Goal: Task Accomplishment & Management: Manage account settings

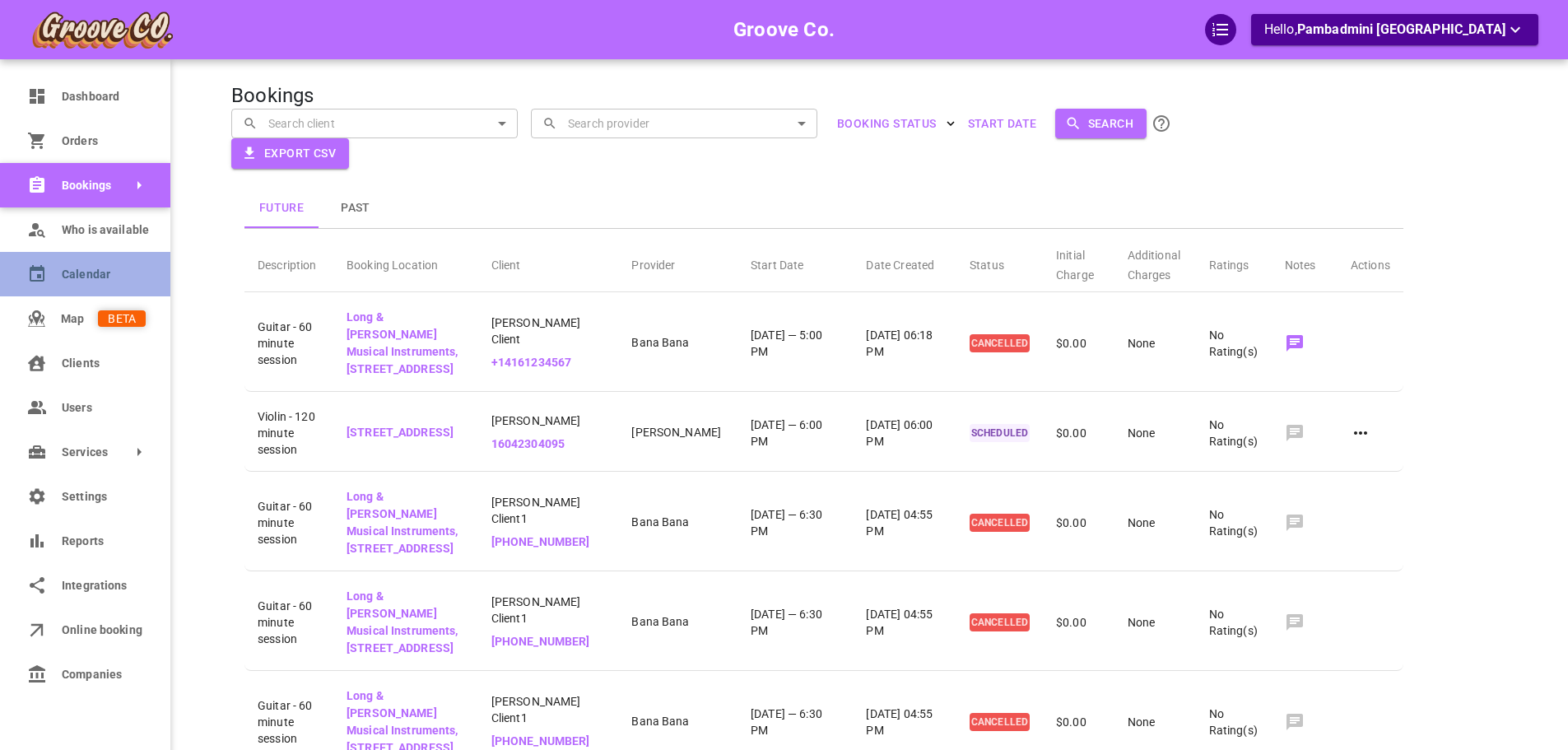
click at [40, 277] on icon at bounding box center [37, 273] width 15 height 17
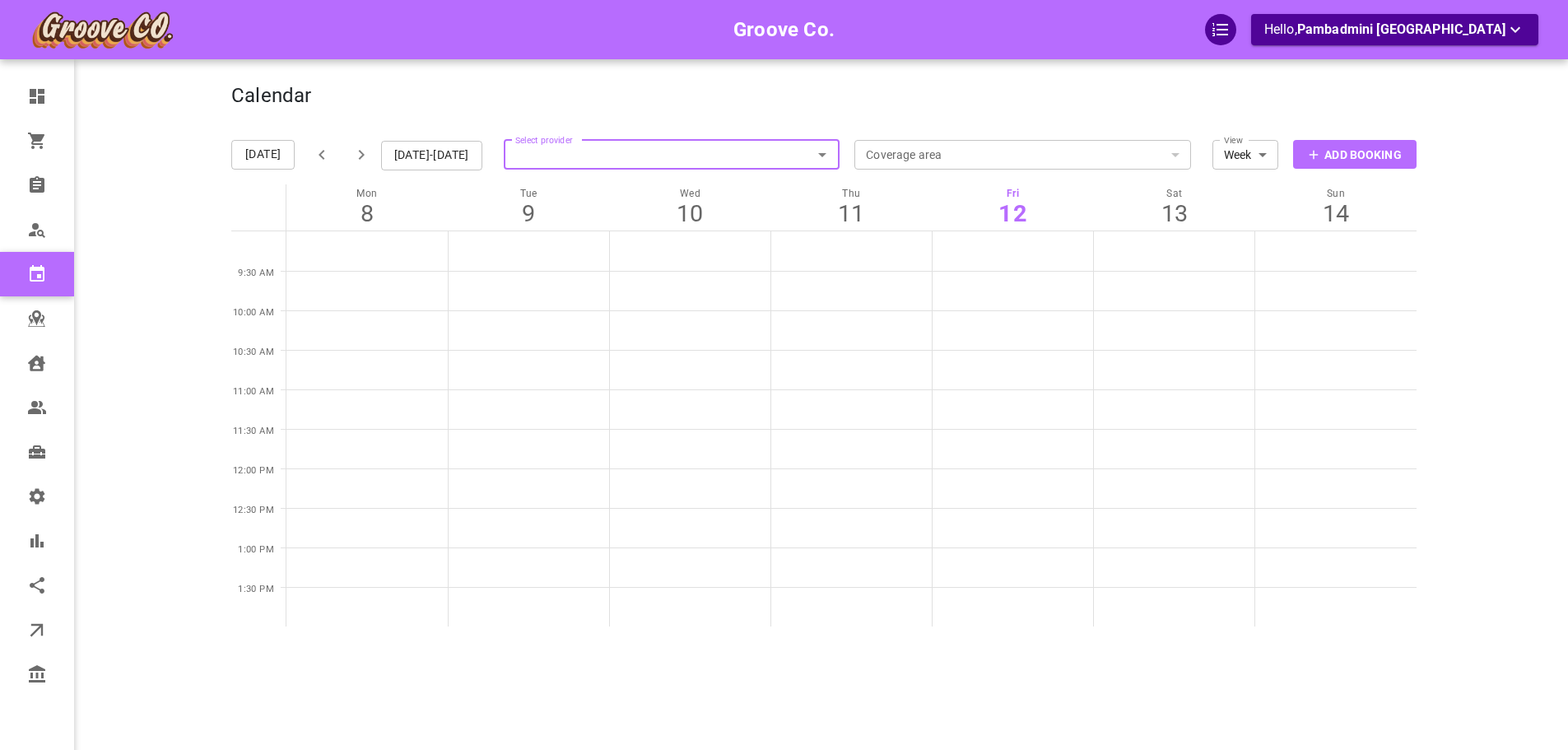
click at [820, 154] on icon "Open" at bounding box center [822, 155] width 20 height 20
click at [719, 154] on input "Select provider" at bounding box center [671, 155] width 336 height 36
type input "boris van"
click at [692, 201] on span "boris+van@gomarketbox.com" at bounding box center [675, 199] width 311 height 12
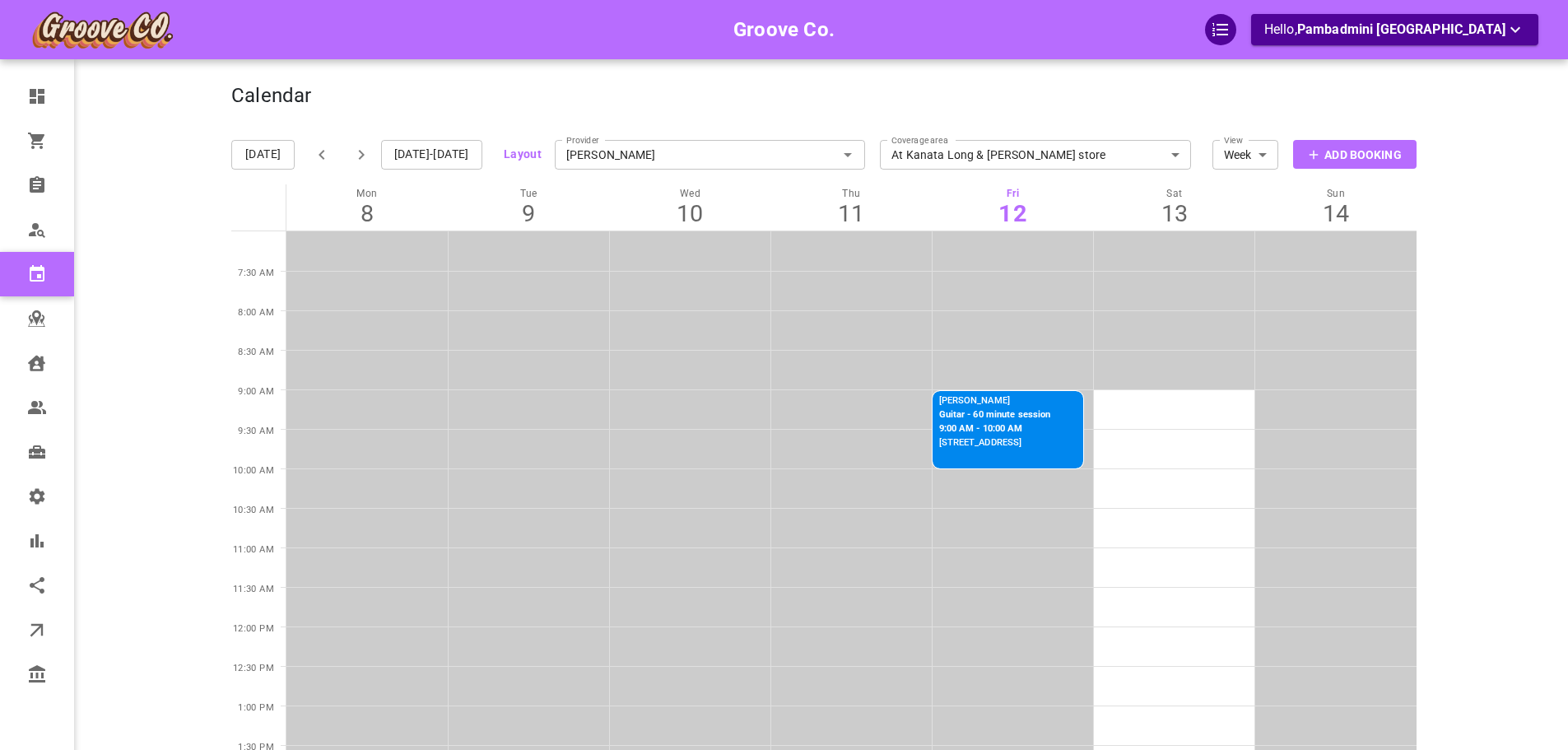
click at [357, 156] on icon "button" at bounding box center [362, 155] width 20 height 20
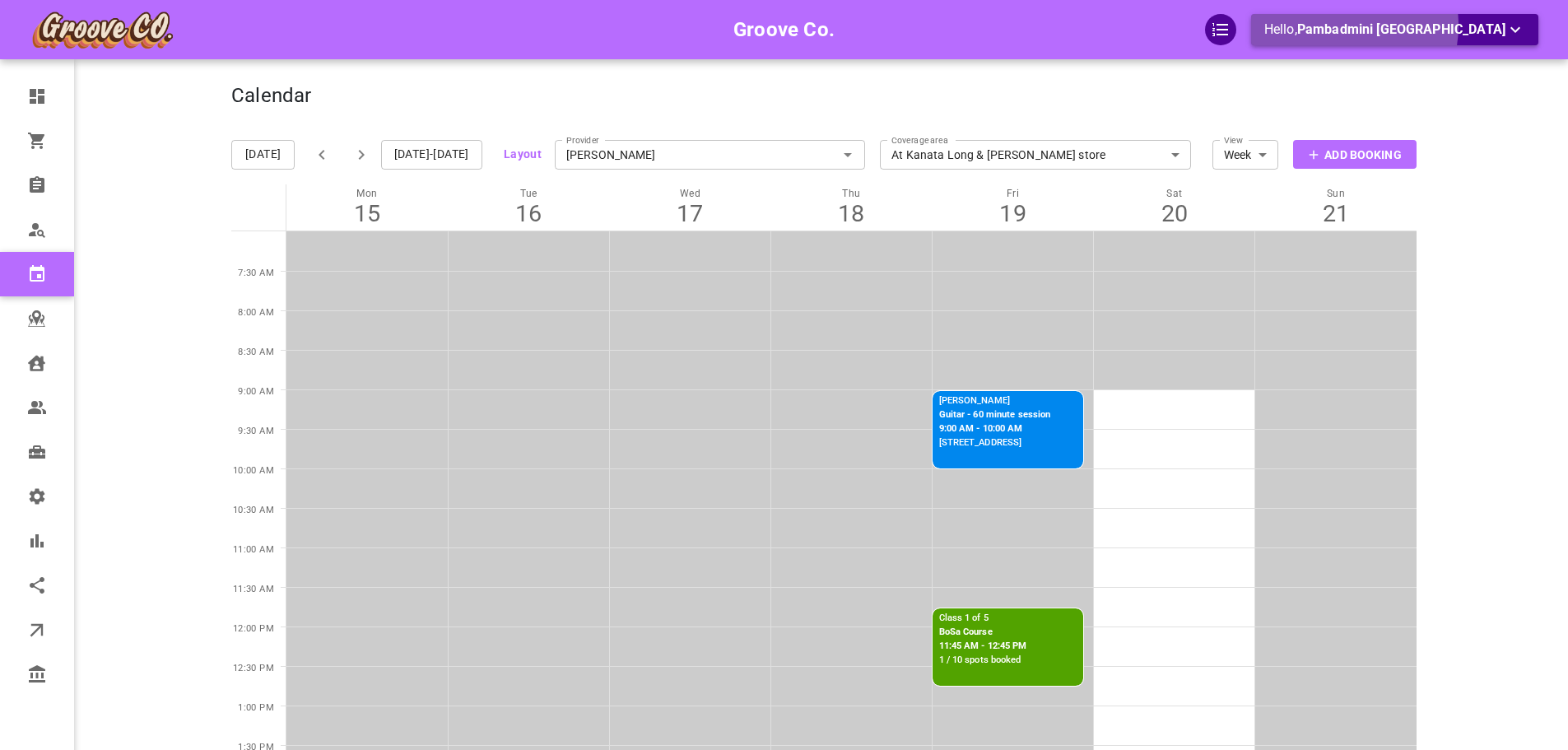
click at [1414, 26] on span "Pambadmini Jawale" at bounding box center [1400, 29] width 208 height 16
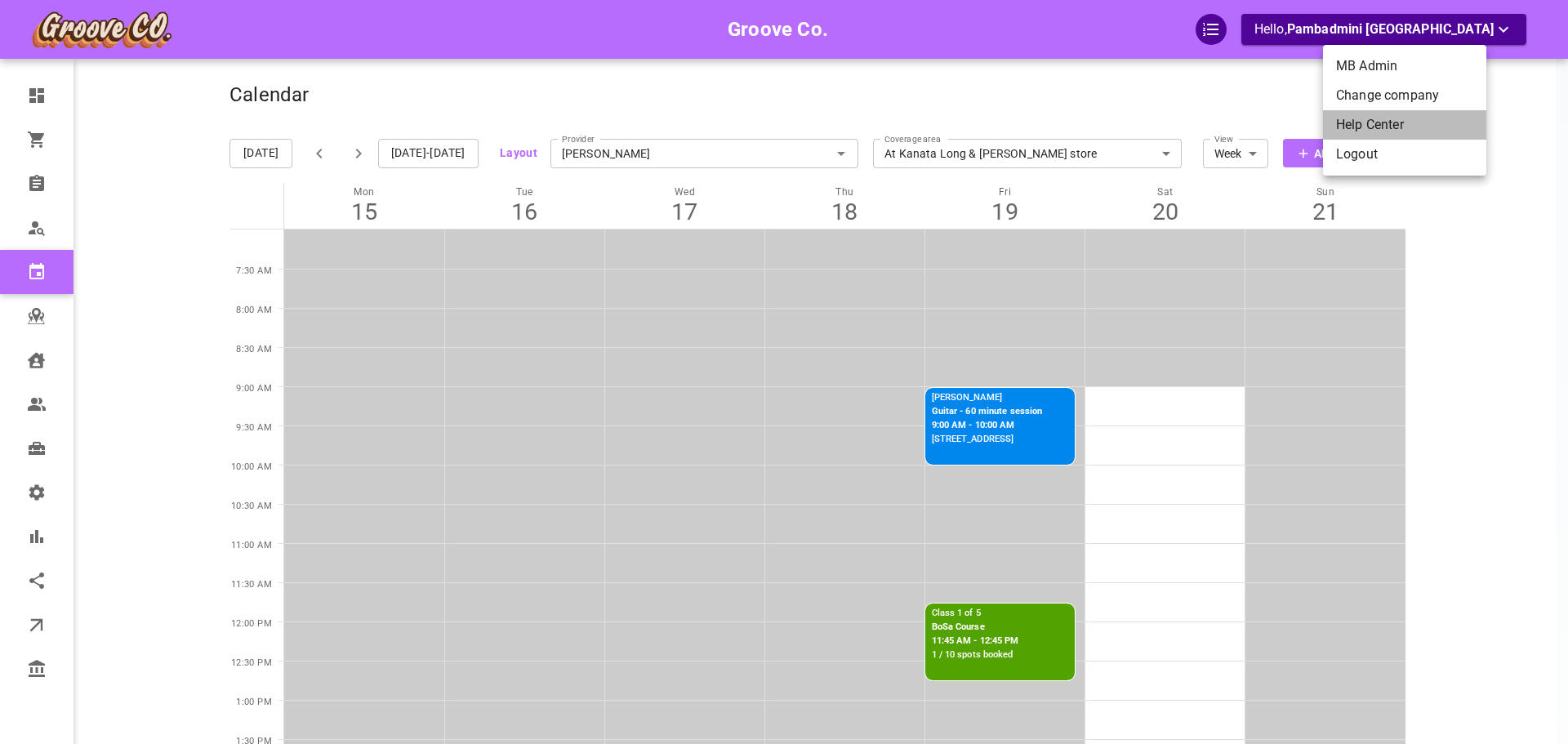
click at [1407, 123] on li "Help Center" at bounding box center [1405, 124] width 163 height 29
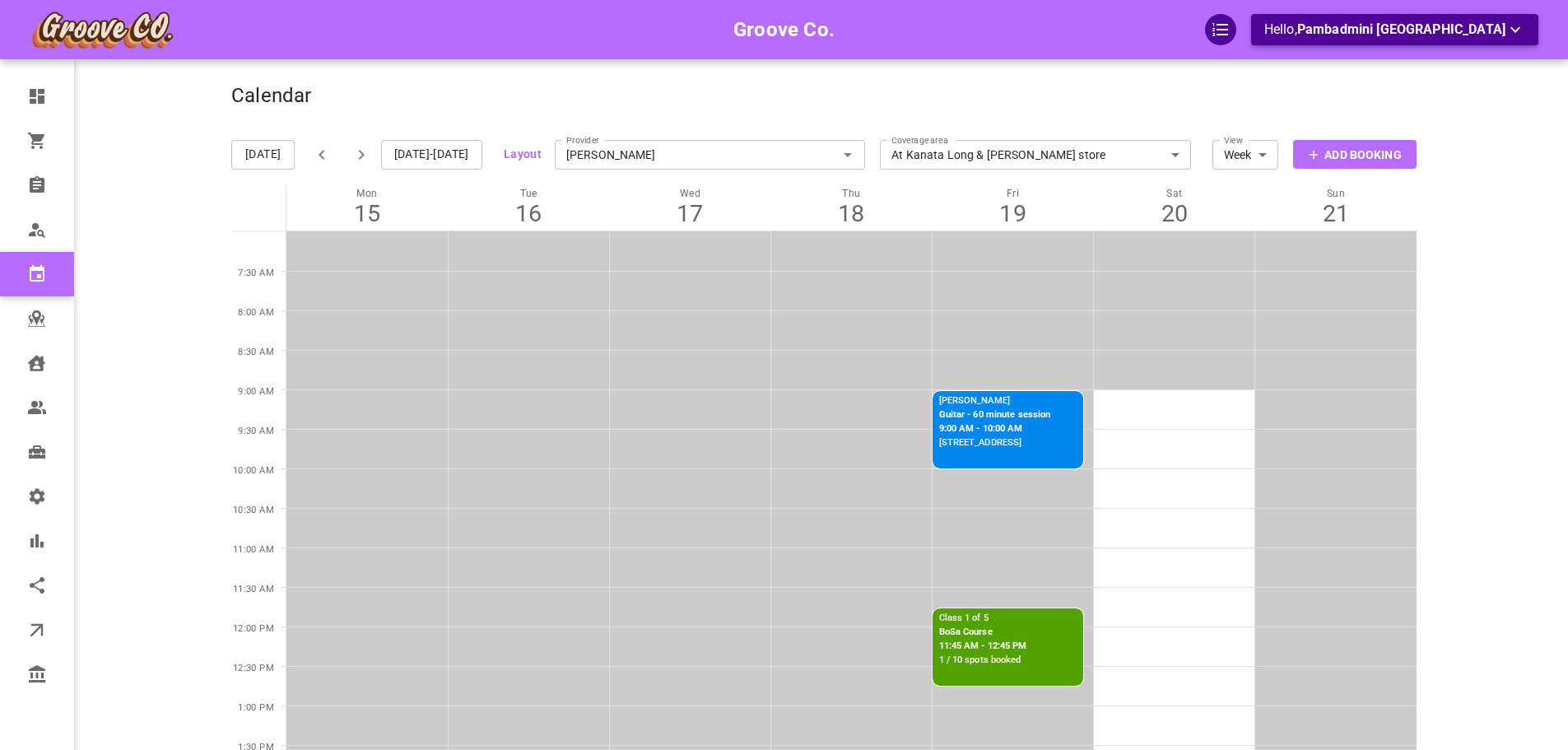
click at [1384, 27] on span "Pambadmini Jawale" at bounding box center [1400, 29] width 208 height 16
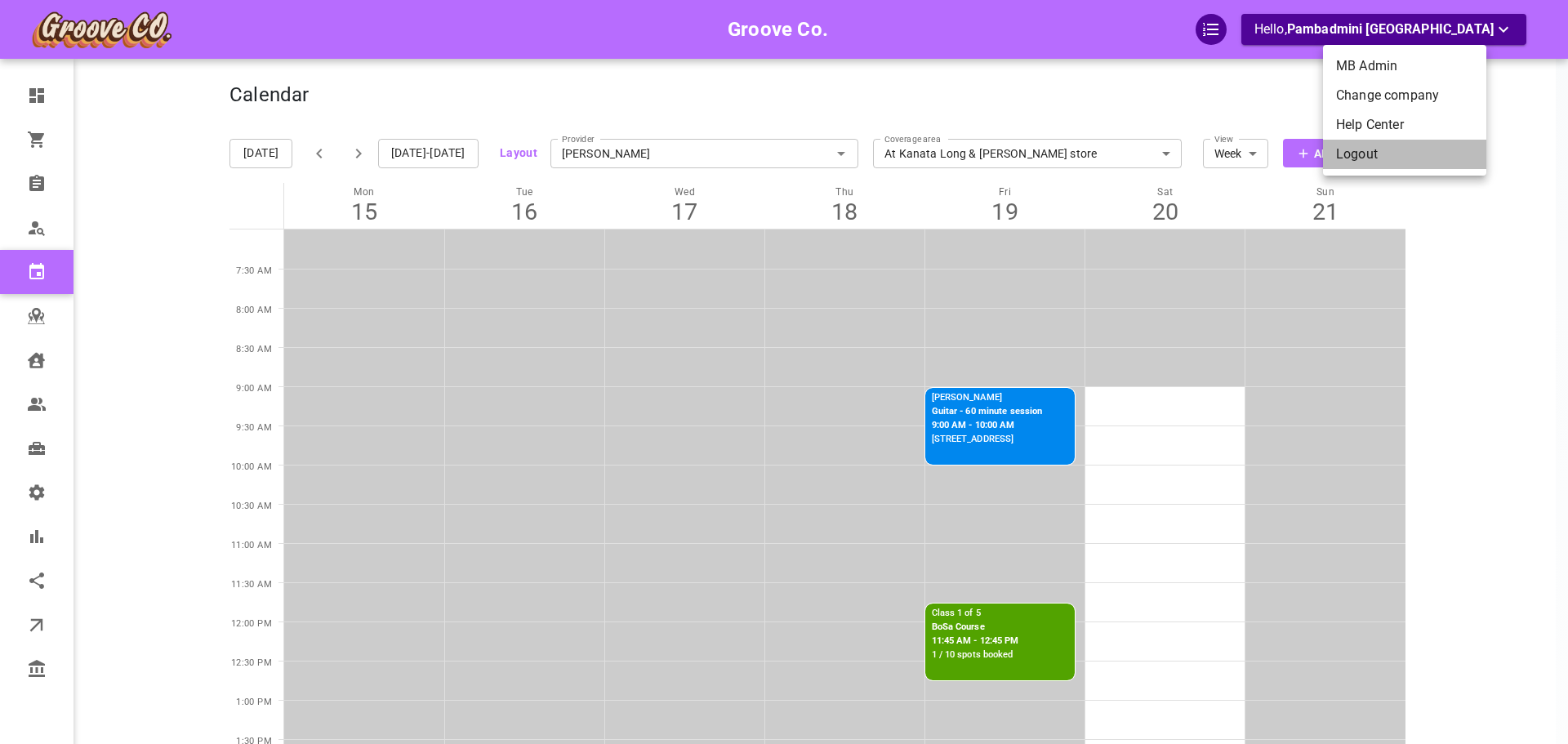
click at [1381, 149] on li "Logout" at bounding box center [1405, 154] width 163 height 29
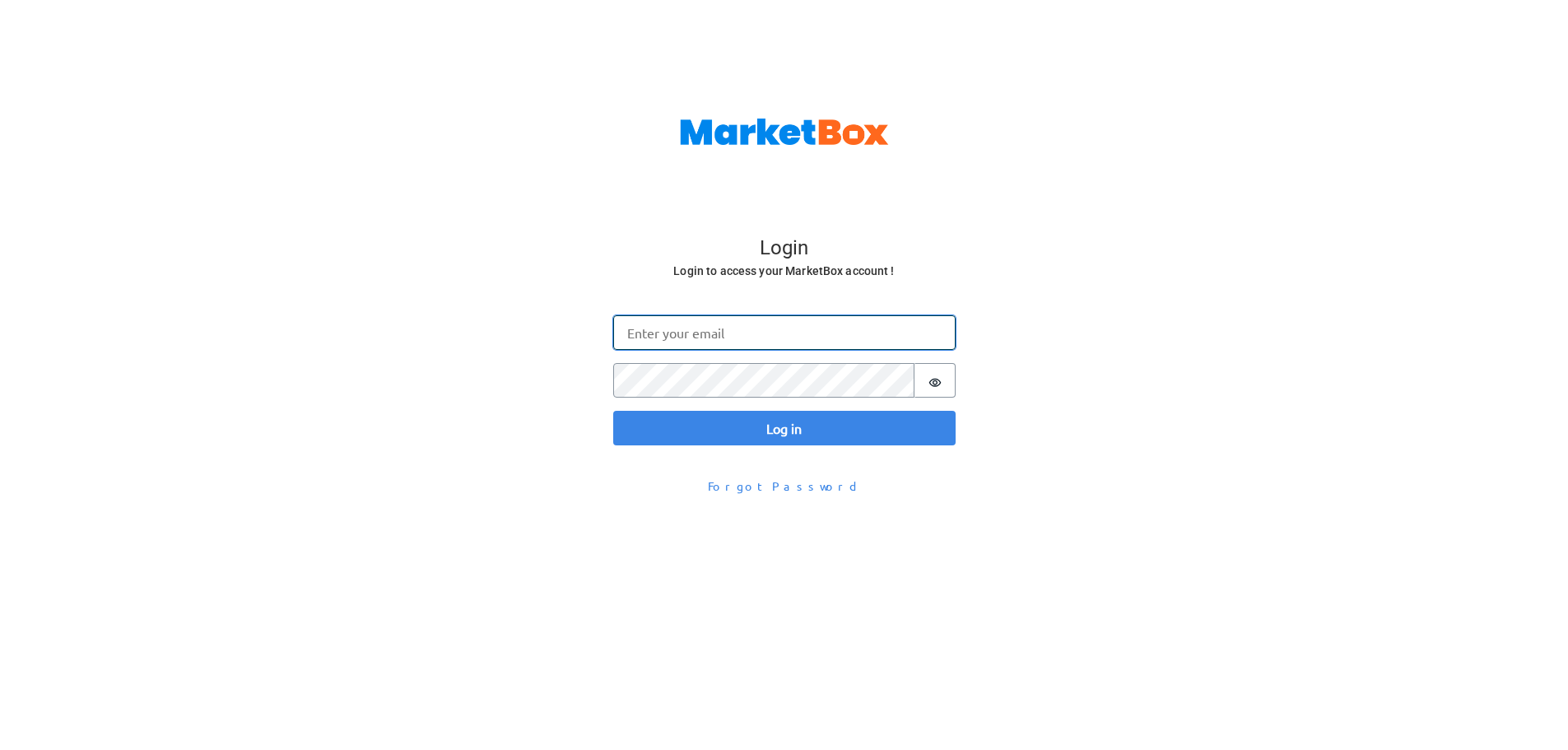
click at [660, 326] on input "Email" at bounding box center [784, 332] width 342 height 34
drag, startPoint x: 640, startPoint y: 335, endPoint x: 650, endPoint y: 337, distance: 10.2
click at [640, 335] on input "[EMAIL_ADDRESS][DOMAIN_NAME]" at bounding box center [784, 332] width 342 height 34
click at [690, 340] on input "[EMAIL_ADDRESS][DOMAIN_NAME]" at bounding box center [784, 332] width 342 height 34
click at [643, 332] on input "[EMAIL_ADDRESS][DOMAIN_NAME]" at bounding box center [784, 332] width 342 height 34
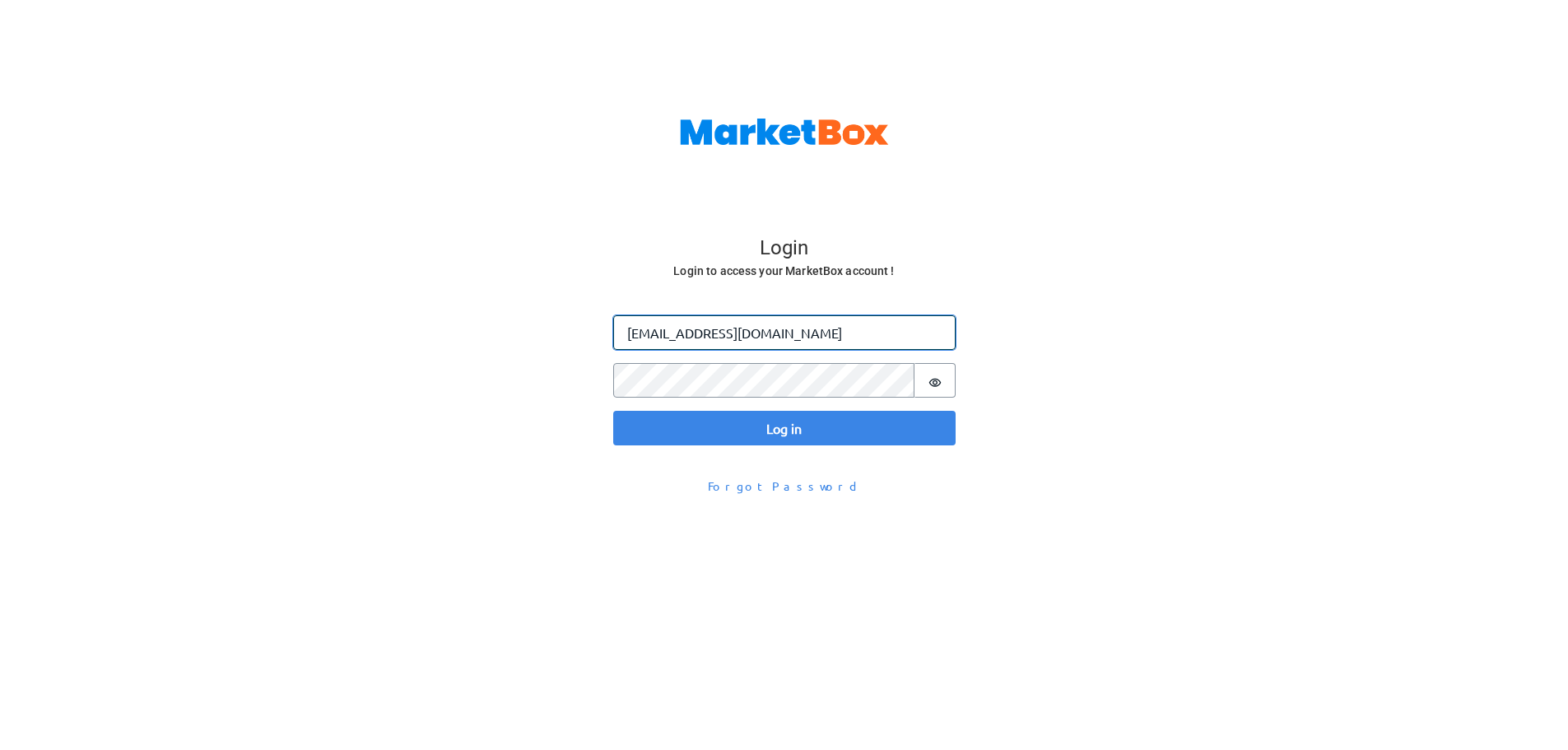
click at [643, 332] on input "[EMAIL_ADDRESS][DOMAIN_NAME]" at bounding box center [784, 332] width 342 height 34
type input "[EMAIL_ADDRESS][DOMAIN_NAME]"
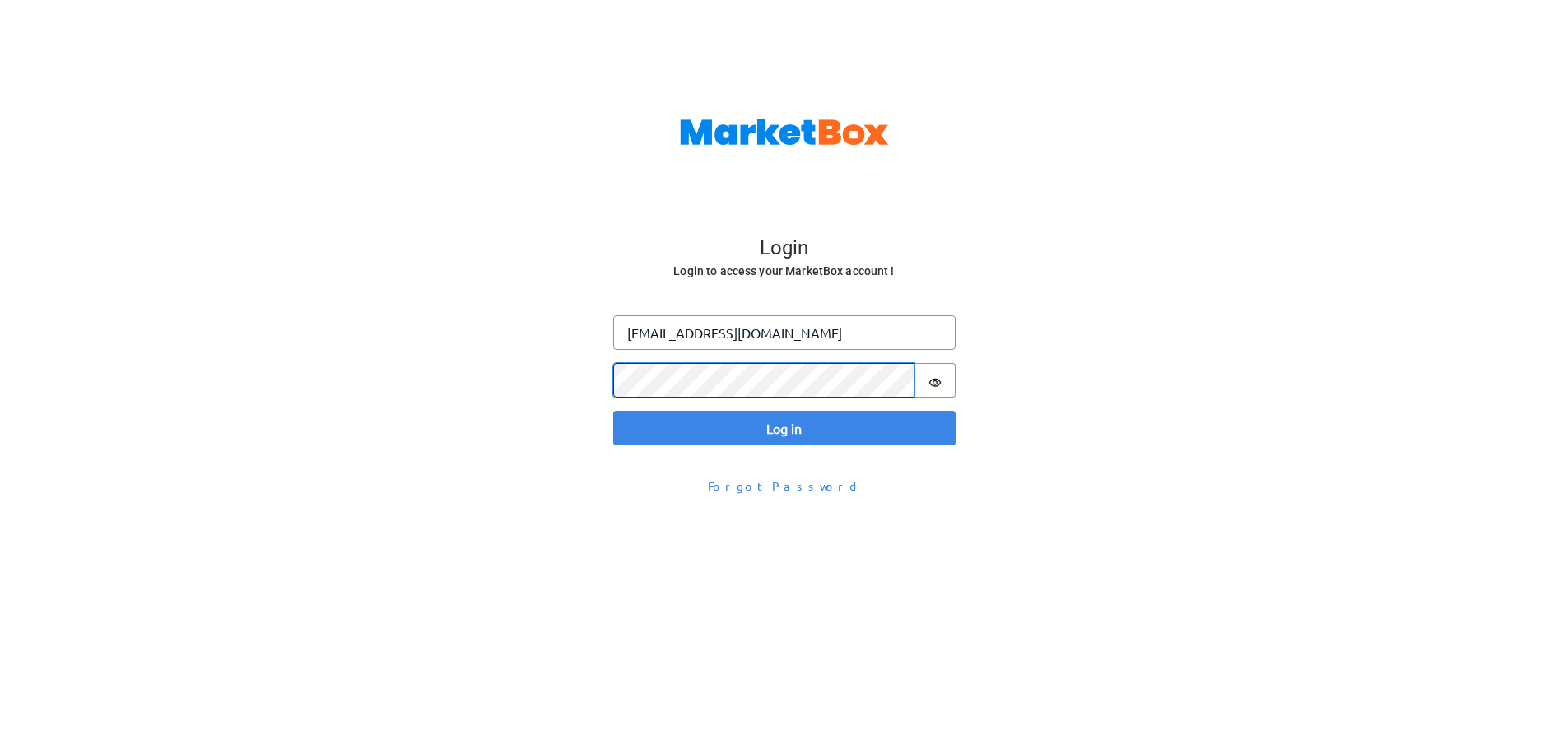
click at [613, 411] on button "Log in" at bounding box center [784, 428] width 342 height 34
